Goal: Task Accomplishment & Management: Manage account settings

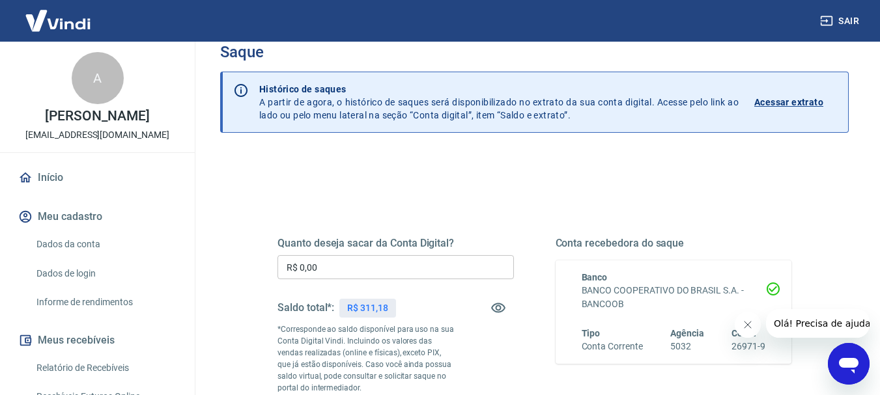
scroll to position [65, 0]
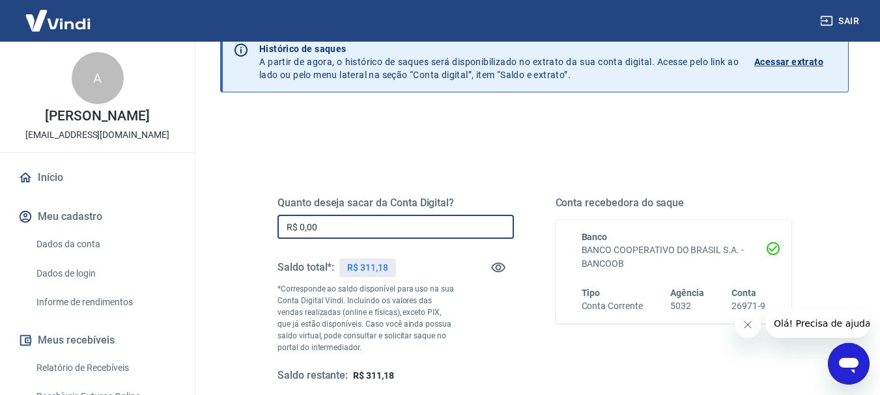
drag, startPoint x: 339, startPoint y: 229, endPoint x: 229, endPoint y: 236, distance: 109.6
click at [229, 236] on div "Quanto deseja sacar da Conta Digital? R$ 0,00 ​ Saldo total*: R$ 311,18 *Corres…" at bounding box center [534, 351] width 628 height 477
drag, startPoint x: 330, startPoint y: 229, endPoint x: 210, endPoint y: 230, distance: 119.8
click at [210, 230] on div "Saque Histórico de saques A partir de agora, o histórico de saques será disponi…" at bounding box center [533, 236] width 659 height 519
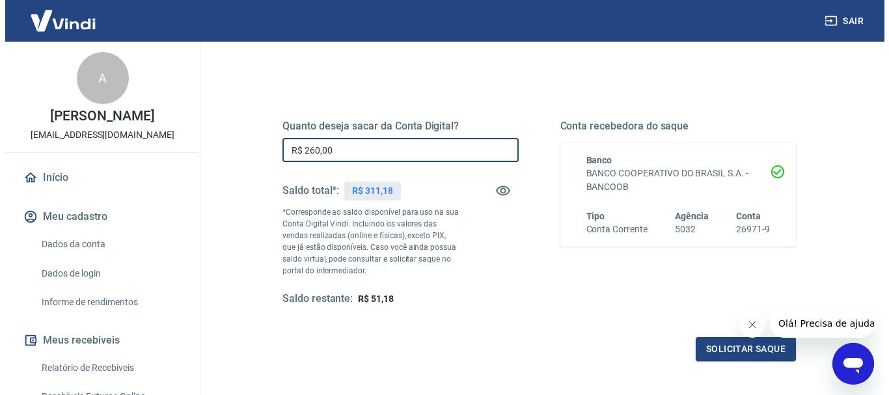
scroll to position [260, 0]
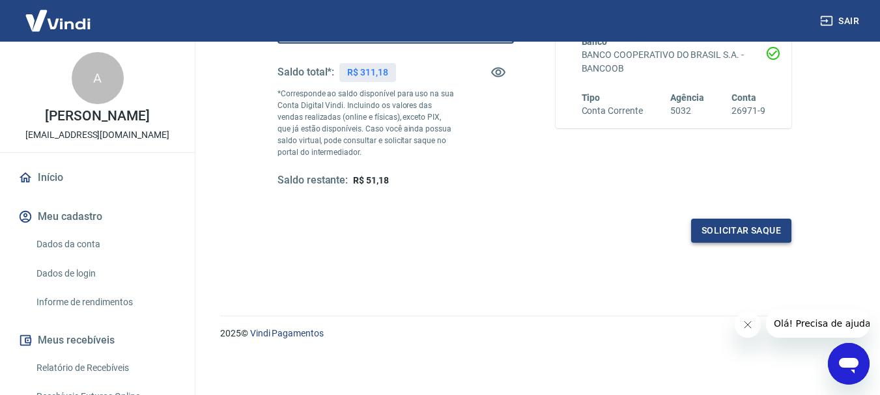
type input "R$ 260,00"
click at [717, 236] on button "Solicitar saque" at bounding box center [741, 231] width 100 height 24
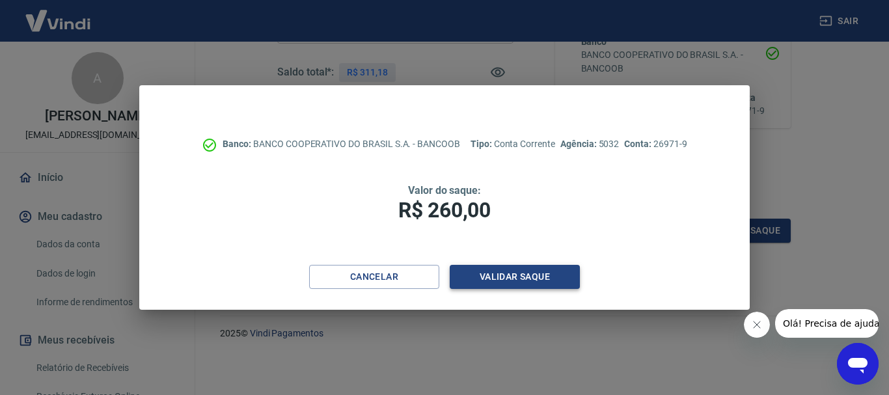
click at [506, 271] on button "Validar saque" at bounding box center [515, 277] width 130 height 24
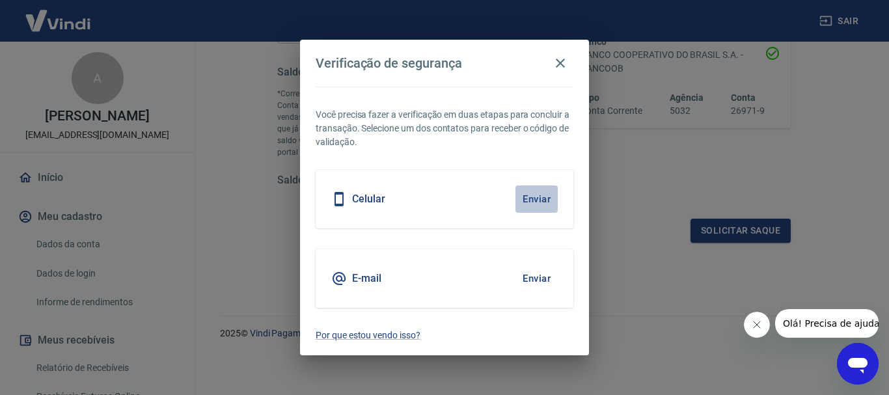
click at [529, 202] on button "Enviar" at bounding box center [537, 199] width 42 height 27
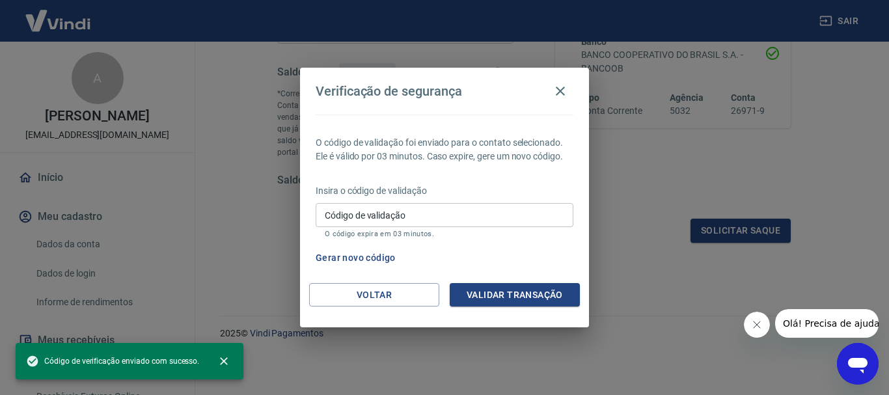
click at [480, 219] on input "Código de validação" at bounding box center [445, 215] width 258 height 24
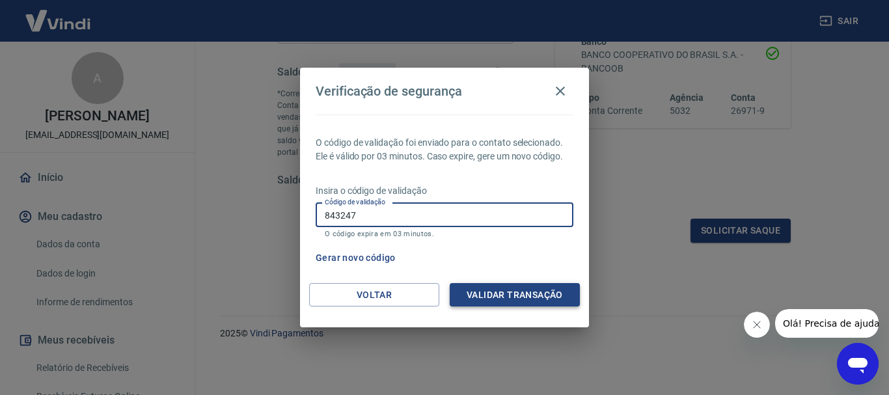
click at [496, 292] on button "Validar transação" at bounding box center [515, 295] width 130 height 24
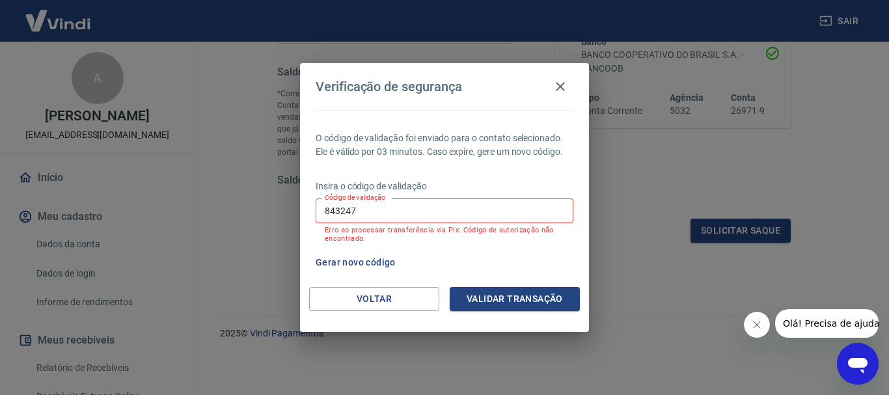
drag, startPoint x: 316, startPoint y: 214, endPoint x: 216, endPoint y: 210, distance: 100.4
click at [216, 213] on div "Verificação de segurança O código de validação foi enviado para o contato selec…" at bounding box center [444, 197] width 889 height 395
type input "349859"
click at [503, 287] on button "Validar transação" at bounding box center [515, 299] width 130 height 24
